Goal: Task Accomplishment & Management: Use online tool/utility

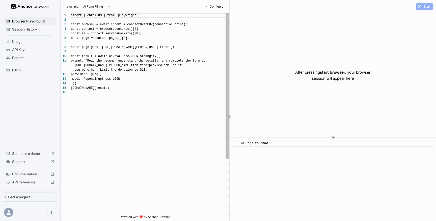
scroll to position [45, 0]
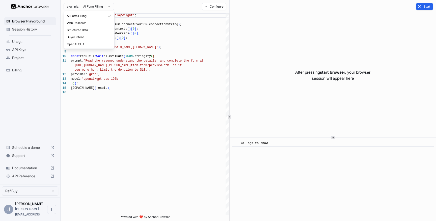
click at [89, 6] on html "Browser Playground Session History Usage API Keys Project Billing Schedule a de…" at bounding box center [218, 110] width 436 height 221
click at [186, 114] on html "Browser Playground Session History Usage API Keys Project Billing Schedule a de…" at bounding box center [218, 110] width 436 height 221
click at [16, 43] on span "Usage" at bounding box center [33, 41] width 42 height 5
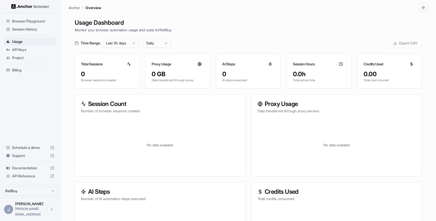
click at [23, 23] on span "Browser Playground" at bounding box center [33, 21] width 42 height 5
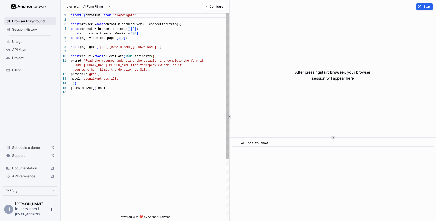
scroll to position [45, 0]
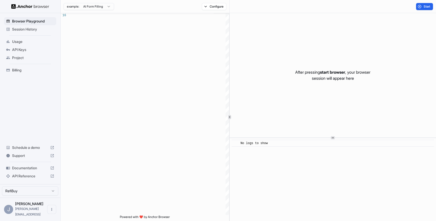
click at [19, 62] on div "Project" at bounding box center [30, 58] width 52 height 8
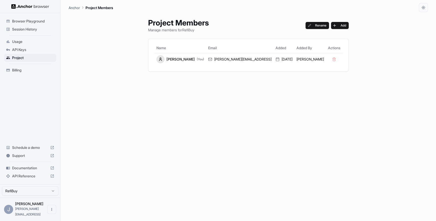
click at [18, 71] on span "Billing" at bounding box center [33, 70] width 42 height 5
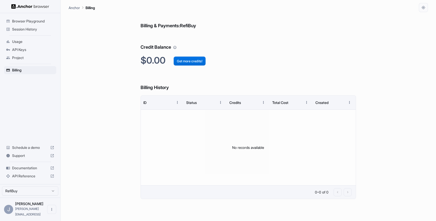
click at [188, 63] on button "Get more credits!" at bounding box center [190, 61] width 32 height 9
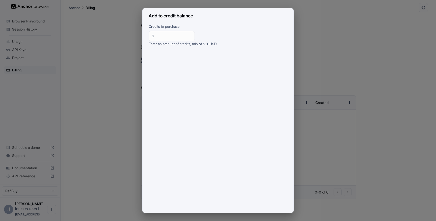
click at [143, 169] on div "Credits to purchase $ ** ​ Enter an amount of credits, min of $ 20 USD." at bounding box center [218, 118] width 151 height 189
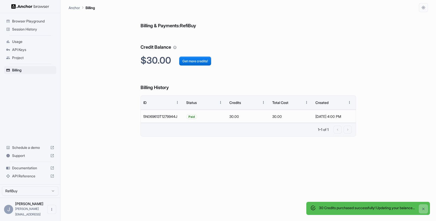
click at [22, 20] on span "Browser Playground" at bounding box center [33, 21] width 42 height 5
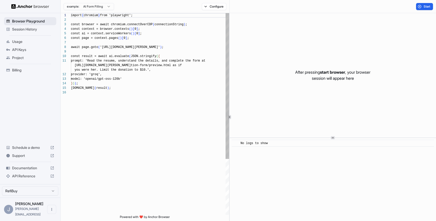
scroll to position [45, 0]
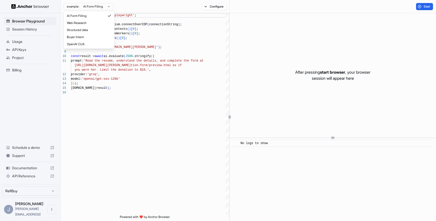
click at [98, 3] on html "Browser Playground Session History Usage API Keys Project Billing Schedule a de…" at bounding box center [218, 110] width 436 height 221
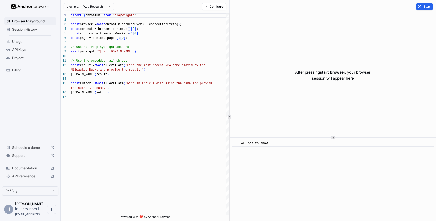
click at [96, 8] on html "Browser Playground Session History Usage API Keys Project Billing Schedule a de…" at bounding box center [218, 110] width 436 height 221
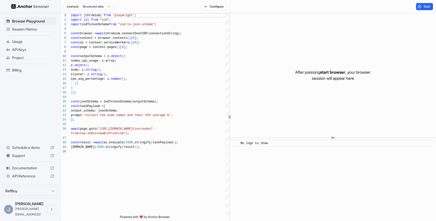
click at [99, 9] on html "Browser Playground Session History Usage API Keys Project Billing Schedule a de…" at bounding box center [218, 110] width 436 height 221
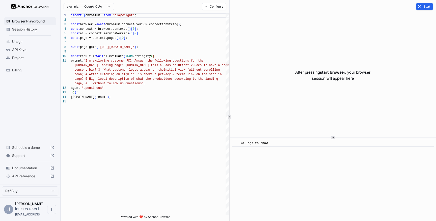
click at [95, 6] on html "Browser Playground Session History Usage API Keys Project Billing Schedule a de…" at bounding box center [218, 110] width 436 height 221
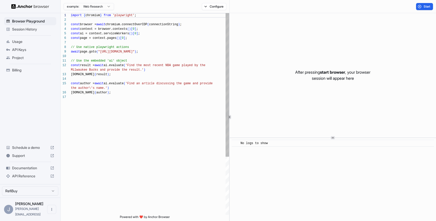
scroll to position [36, 0]
drag, startPoint x: 154, startPoint y: 52, endPoint x: 117, endPoint y: 53, distance: 37.1
click at [117, 53] on div "import { chromium } from 'playwright' ; const browser = await chromium.connectO…" at bounding box center [150, 155] width 158 height 284
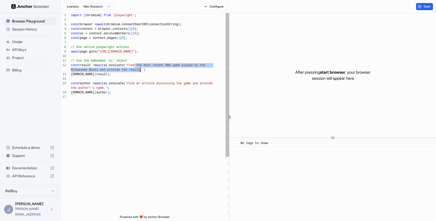
drag, startPoint x: 134, startPoint y: 65, endPoint x: 140, endPoint y: 69, distance: 7.1
click at [140, 69] on div "import { chromium } from 'playwright' ; const browser = await chromium.connectO…" at bounding box center [150, 155] width 158 height 284
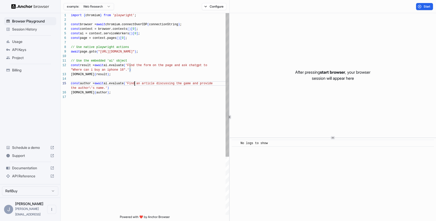
scroll to position [23, 0]
click at [134, 85] on div "import { chromium } from 'playwright' ; const browser = await chromium.connectO…" at bounding box center [150, 155] width 158 height 284
drag, startPoint x: 105, startPoint y: 89, endPoint x: 133, endPoint y: 85, distance: 27.8
click at [133, 85] on div "import { chromium } from 'playwright' ; const browser = await chromium.connectO…" at bounding box center [150, 155] width 158 height 284
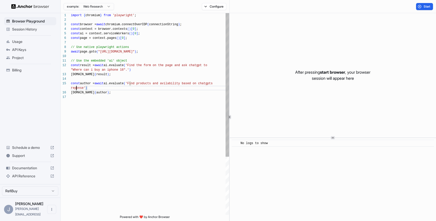
click at [76, 87] on div "import { chromium } from 'playwright' ; const browser = await chromium.connectO…" at bounding box center [150, 155] width 158 height 284
click at [74, 87] on div "import { chromium } from 'playwright' ; const browser = await chromium.connectO…" at bounding box center [150, 155] width 158 height 284
click at [90, 85] on div "import { chromium } from 'playwright' ; const browser = await chromium.connectO…" at bounding box center [150, 155] width 158 height 284
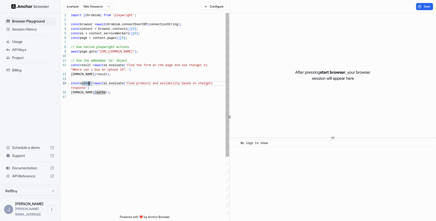
click at [118, 77] on div "import { chromium } from 'playwright' ; const browser = await chromium.connectO…" at bounding box center [150, 155] width 158 height 284
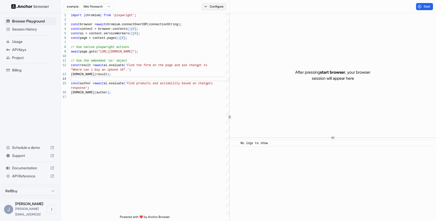
click at [210, 6] on button "Configure" at bounding box center [214, 6] width 24 height 7
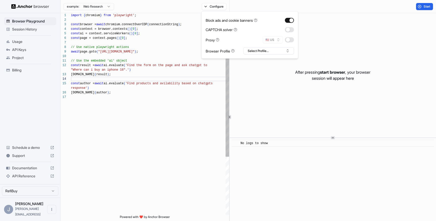
click at [185, 46] on div "import { chromium } from 'playwright' ; const browser = await chromium.connectO…" at bounding box center [150, 155] width 158 height 284
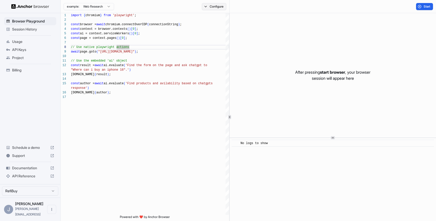
click at [213, 3] on button "Configure" at bounding box center [214, 6] width 24 height 7
click at [288, 29] on button "button" at bounding box center [289, 29] width 9 height 5
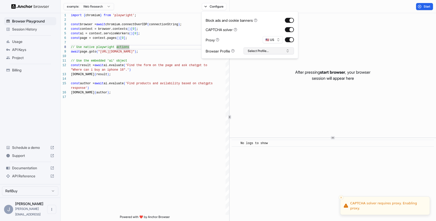
click at [270, 51] on button "Select Profile..." at bounding box center [269, 50] width 50 height 7
click at [184, 126] on div "import { chromium } from 'playwright' ; const browser = await chromium.connectO…" at bounding box center [150, 155] width 158 height 284
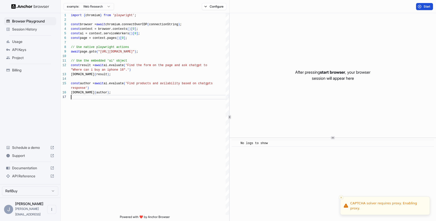
click at [425, 7] on span "Start" at bounding box center [427, 7] width 7 height 4
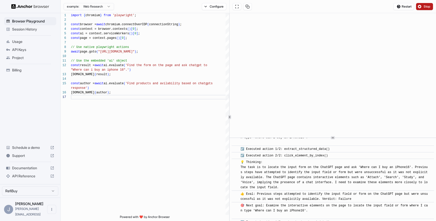
scroll to position [820, 0]
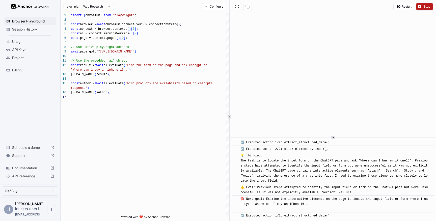
click at [419, 7] on button "Stop" at bounding box center [424, 6] width 17 height 7
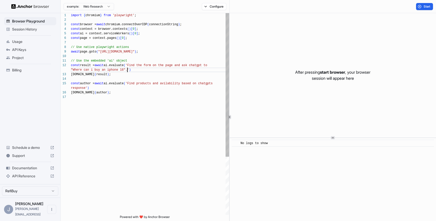
scroll to position [9, 0]
click at [128, 68] on div "import { chromium } from 'playwright' ; const browser = await chromium.connectO…" at bounding box center [150, 155] width 158 height 284
drag, startPoint x: 133, startPoint y: 66, endPoint x: 156, endPoint y: 65, distance: 22.7
click at [156, 65] on div "import { chromium } from 'playwright' ; const browser = await chromium.connectO…" at bounding box center [150, 155] width 158 height 284
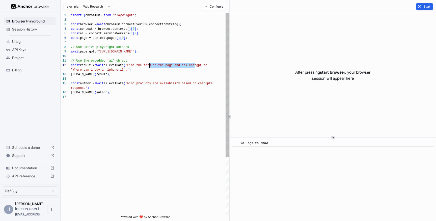
drag, startPoint x: 195, startPoint y: 66, endPoint x: 149, endPoint y: 66, distance: 45.2
click at [149, 66] on div "import { chromium } from 'playwright' ; const browser = await chromium.connectO…" at bounding box center [150, 155] width 158 height 284
click at [208, 66] on div "import { chromium } from 'playwright' ; const browser = await chromium.connectO…" at bounding box center [150, 155] width 158 height 284
drag, startPoint x: 130, startPoint y: 70, endPoint x: 111, endPoint y: 71, distance: 18.9
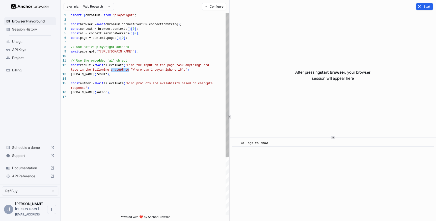
click at [111, 71] on div "import { chromium } from 'playwright' ; const browser = await chromium.connectO…" at bounding box center [150, 155] width 158 height 284
click at [167, 69] on div "import { chromium } from 'playwright' ; const browser = await chromium.connectO…" at bounding box center [150, 155] width 158 height 284
click at [166, 71] on div "import { chromium } from 'playwright' ; const browser = await chromium.connectO…" at bounding box center [150, 155] width 158 height 284
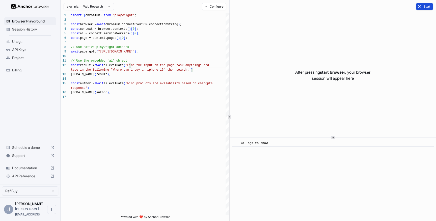
type textarea "**********"
click at [422, 8] on button "Start" at bounding box center [424, 6] width 17 height 7
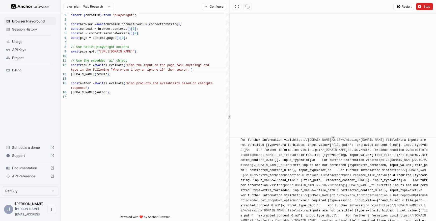
scroll to position [1750, 0]
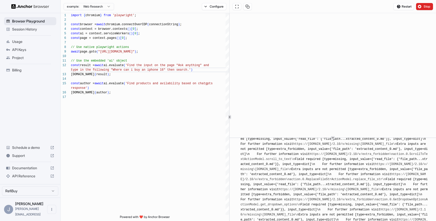
click at [26, 23] on span "Browser Playground" at bounding box center [33, 21] width 42 height 5
click at [20, 41] on span "Usage" at bounding box center [33, 41] width 42 height 5
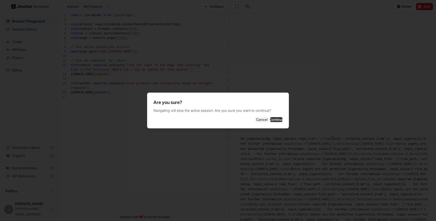
click at [276, 120] on button "Continue" at bounding box center [276, 119] width 13 height 5
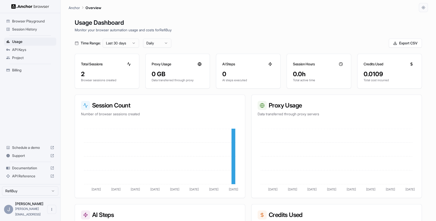
click at [31, 21] on span "Browser Playground" at bounding box center [33, 21] width 42 height 5
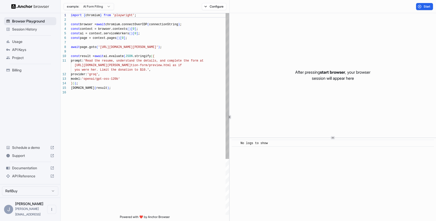
scroll to position [45, 0]
click at [92, 6] on html "Browser Playground Session History Usage API Keys Project Billing Schedule a de…" at bounding box center [218, 110] width 436 height 221
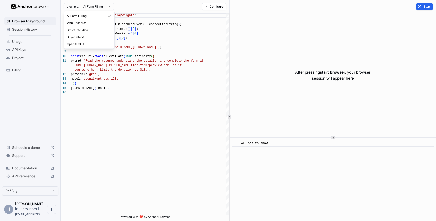
type textarea "**********"
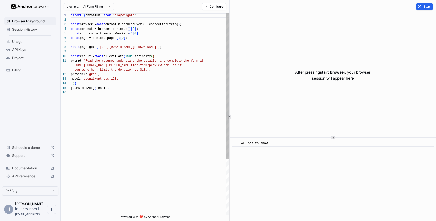
scroll to position [45, 0]
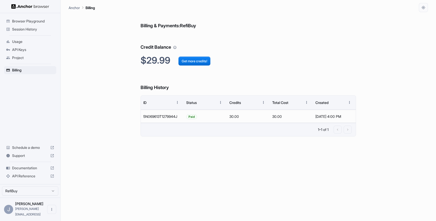
click at [20, 50] on span "API Keys" at bounding box center [33, 49] width 42 height 5
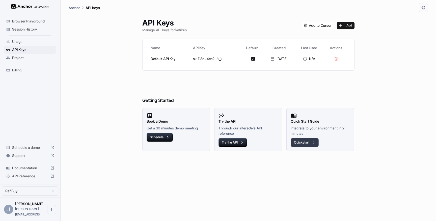
click at [299, 142] on button "Quickstart" at bounding box center [305, 142] width 28 height 9
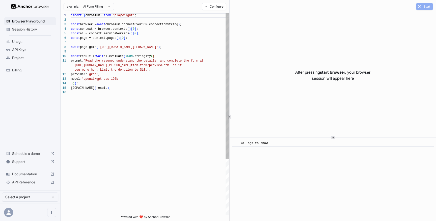
scroll to position [45, 0]
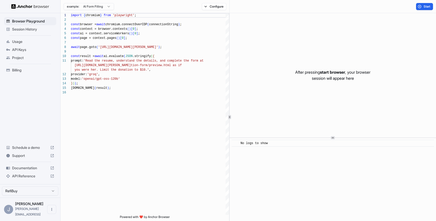
click at [15, 40] on span "Usage" at bounding box center [33, 41] width 42 height 5
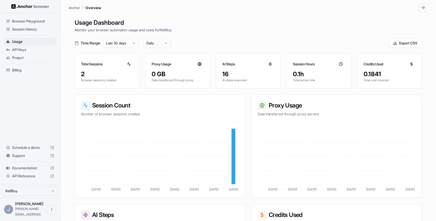
click at [16, 51] on span "API Keys" at bounding box center [33, 49] width 42 height 5
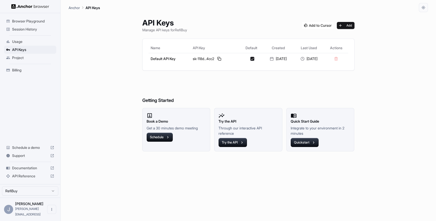
click at [16, 58] on span "Project" at bounding box center [33, 57] width 42 height 5
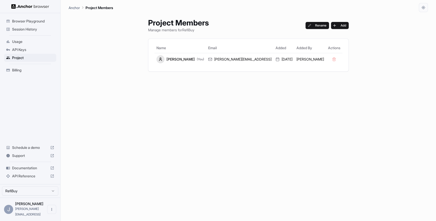
click at [23, 172] on div "Documentation" at bounding box center [30, 168] width 52 height 8
